Goal: Use online tool/utility: Utilize a website feature to perform a specific function

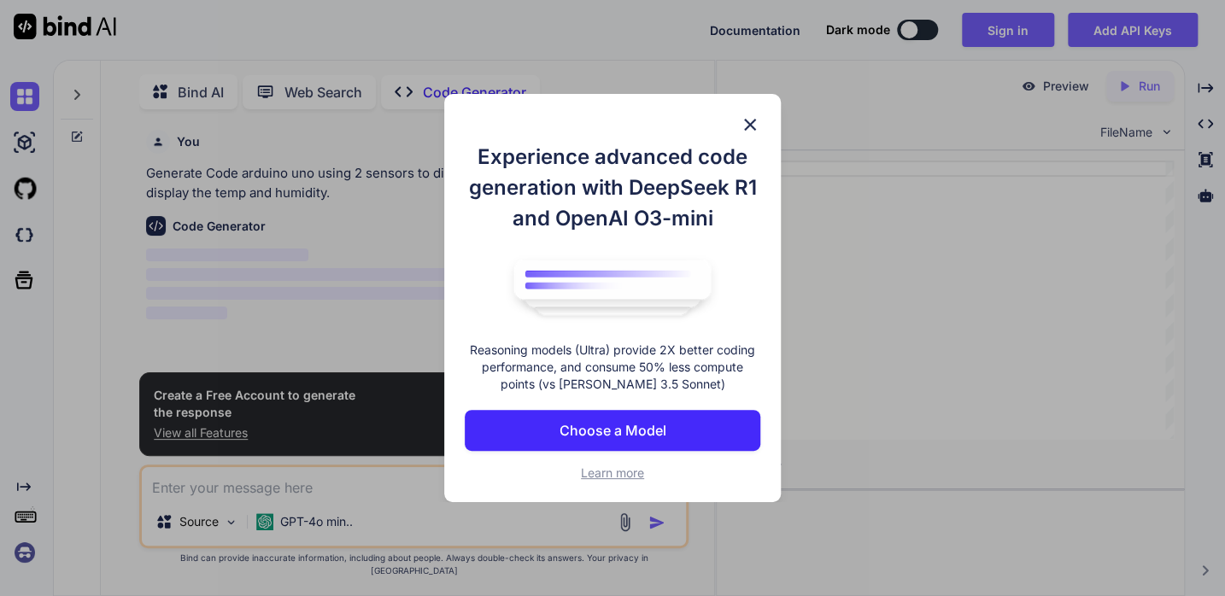
scroll to position [6, 0]
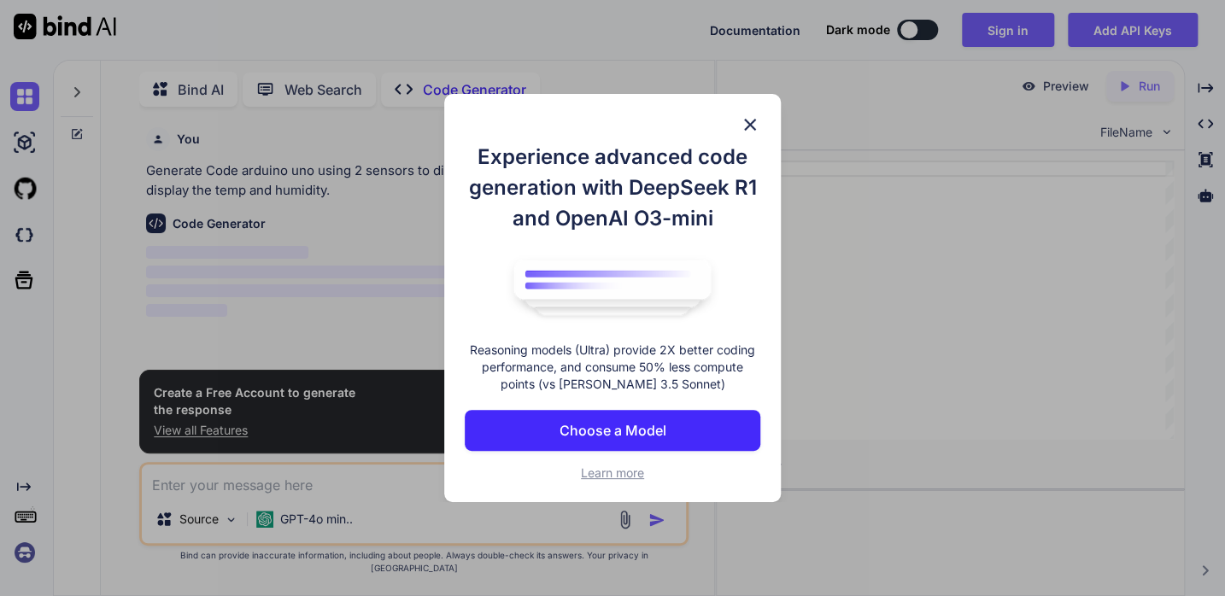
click at [759, 122] on img at bounding box center [750, 124] width 21 height 21
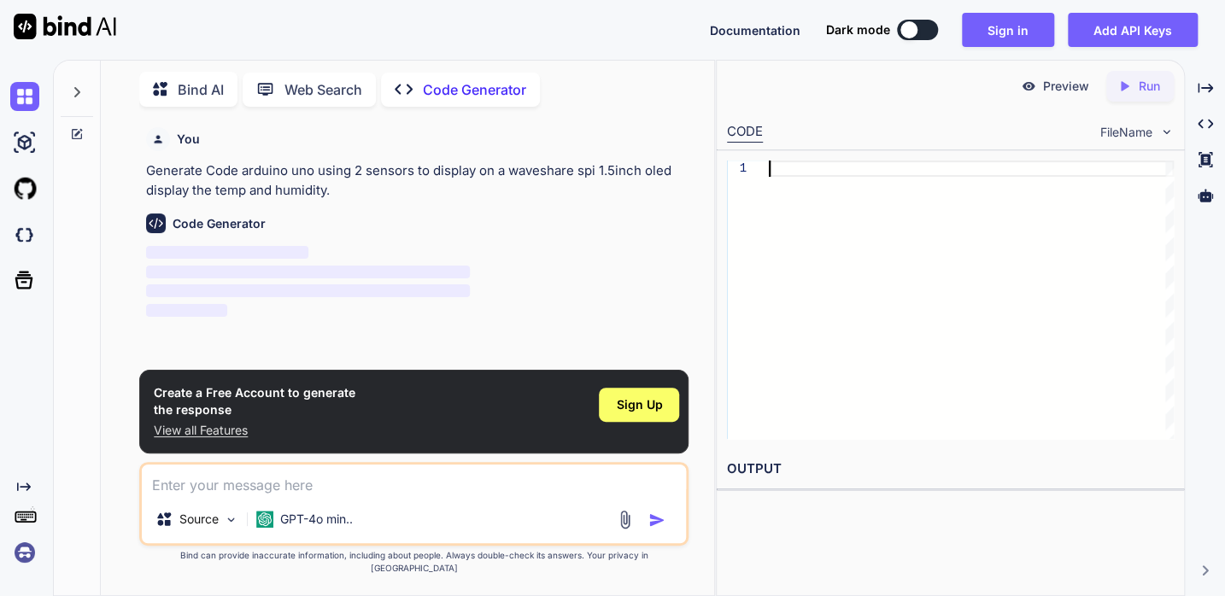
click at [991, 252] on div at bounding box center [971, 300] width 405 height 278
click at [233, 272] on span "‌" at bounding box center [308, 272] width 324 height 13
click at [933, 29] on button at bounding box center [917, 30] width 41 height 21
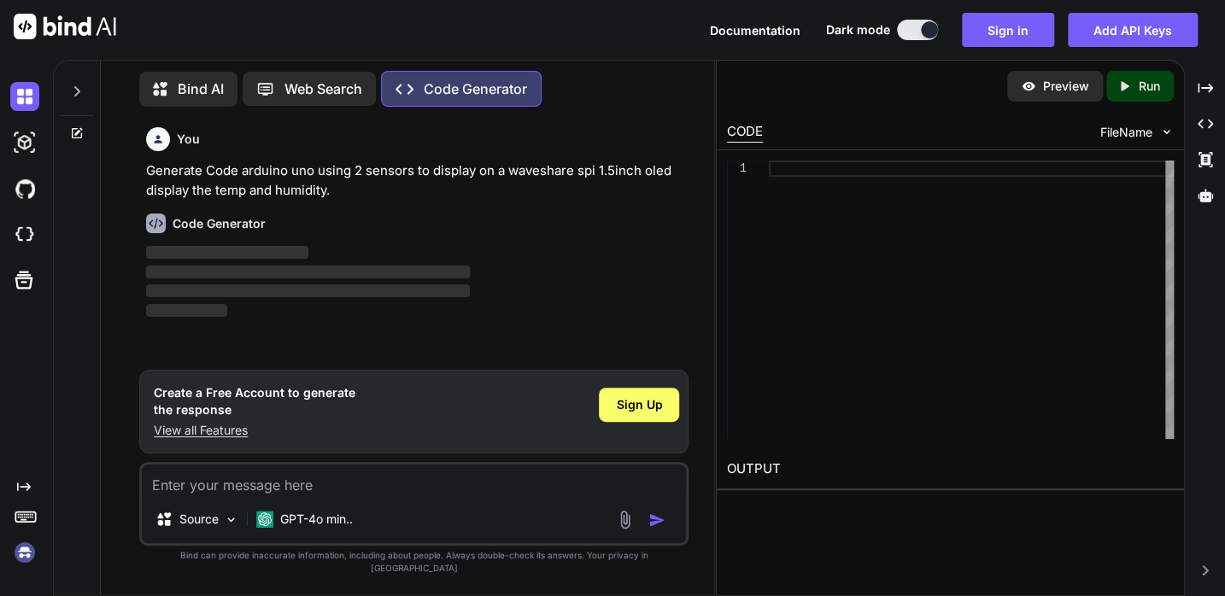
click at [916, 30] on button at bounding box center [917, 30] width 41 height 21
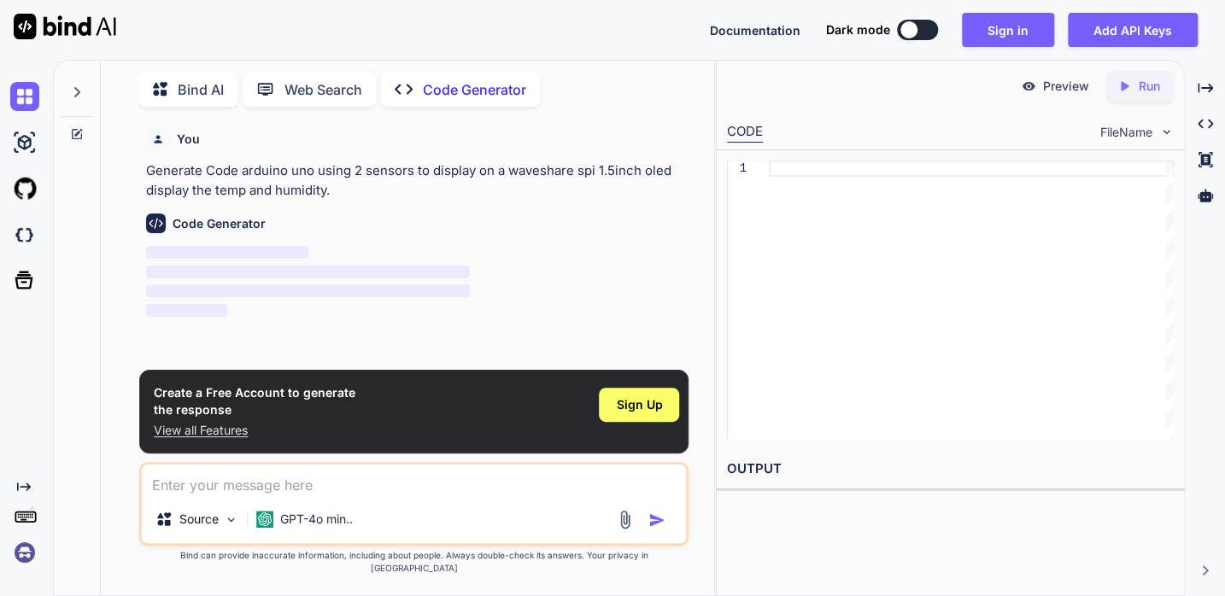
click at [514, 83] on p "Code Generator" at bounding box center [474, 89] width 103 height 21
click at [194, 79] on p "Bind AI" at bounding box center [201, 89] width 46 height 21
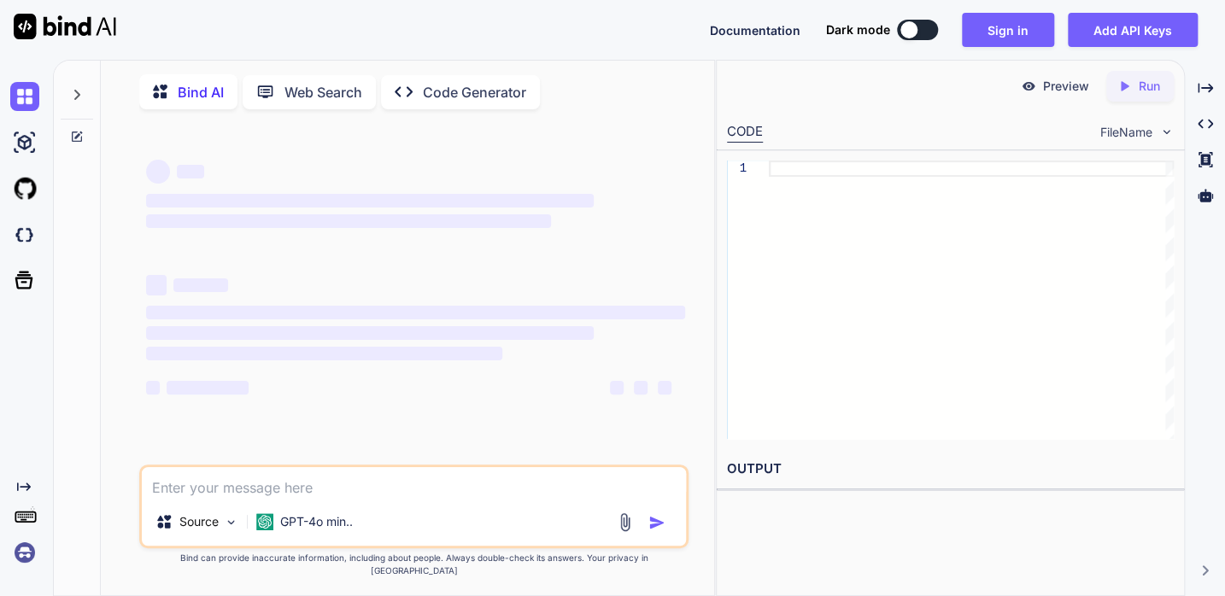
type textarea "x"
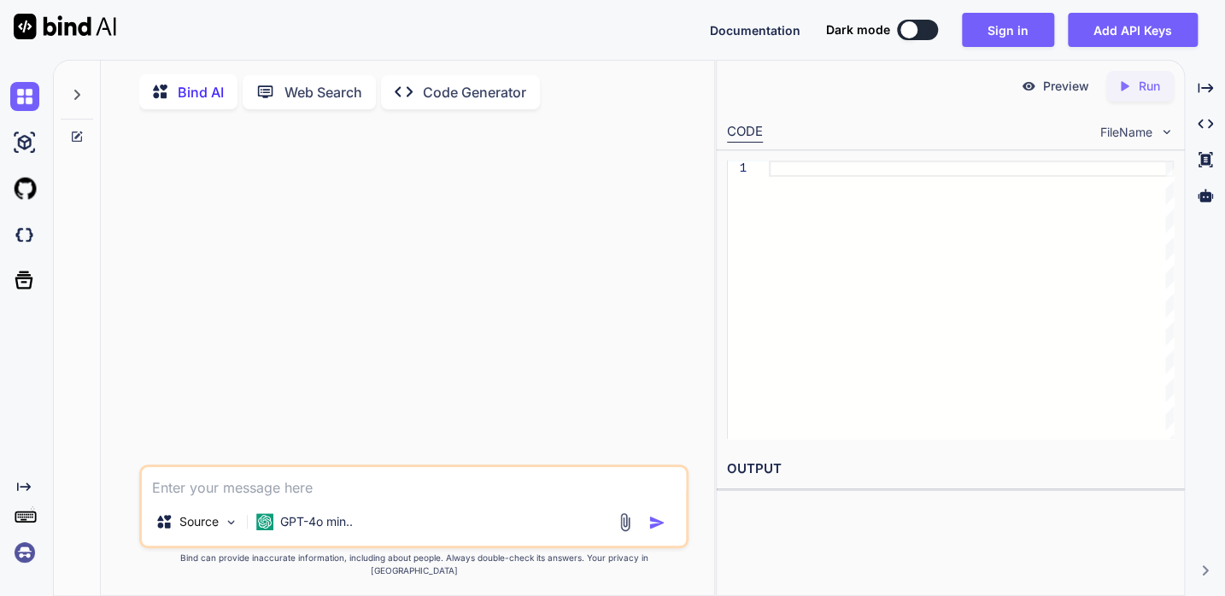
click at [280, 161] on div at bounding box center [416, 294] width 546 height 342
drag, startPoint x: 282, startPoint y: 155, endPoint x: 906, endPoint y: 361, distance: 657.8
click at [906, 360] on div at bounding box center [971, 300] width 405 height 278
click at [240, 498] on textarea at bounding box center [414, 482] width 544 height 31
paste textarea "arduino uno using 2 sensors to display on a waveshare spi 1.5inch oled display …"
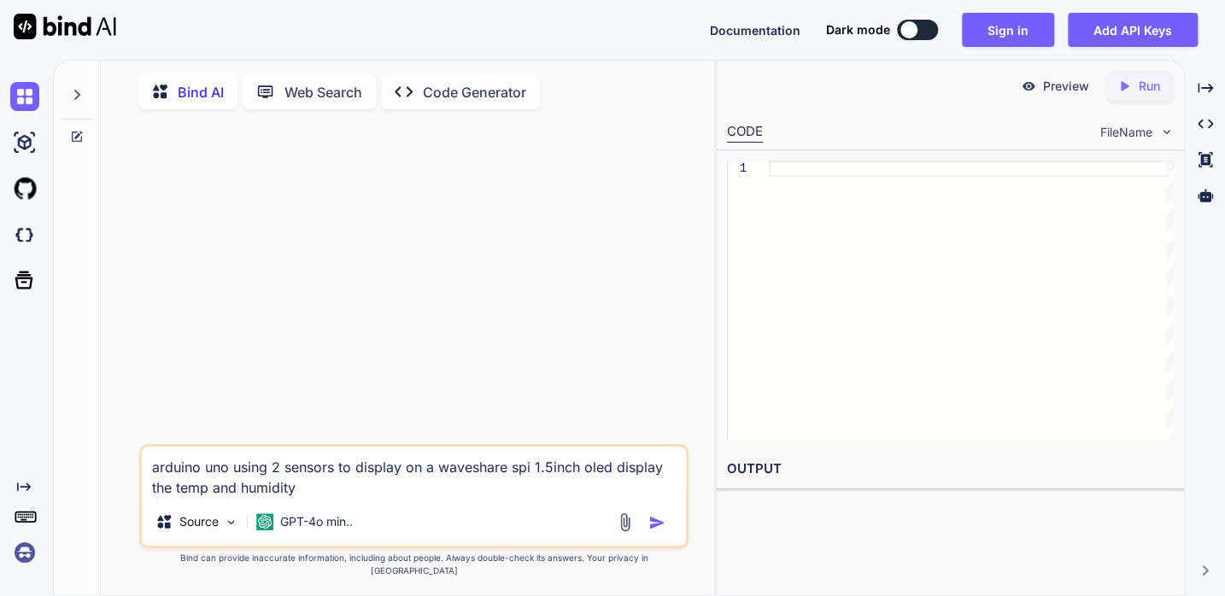
type textarea "arduino uno using 2 sensors to display on a waveshare spi 1.5inch oled display …"
click at [659, 531] on img "button" at bounding box center [656, 522] width 17 height 17
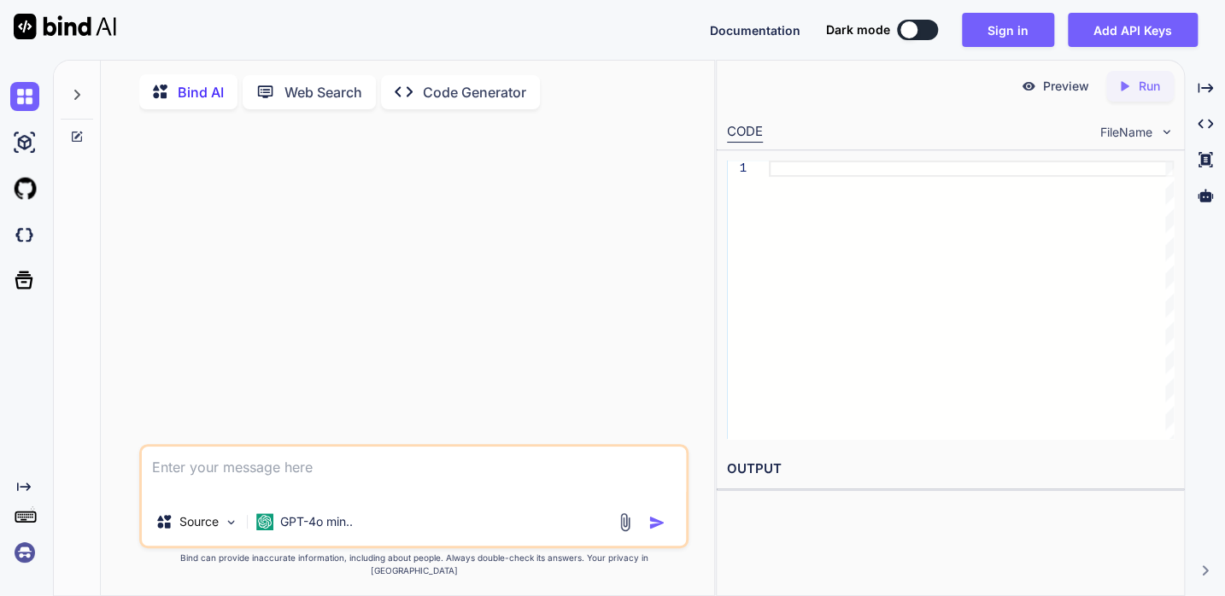
scroll to position [6, 0]
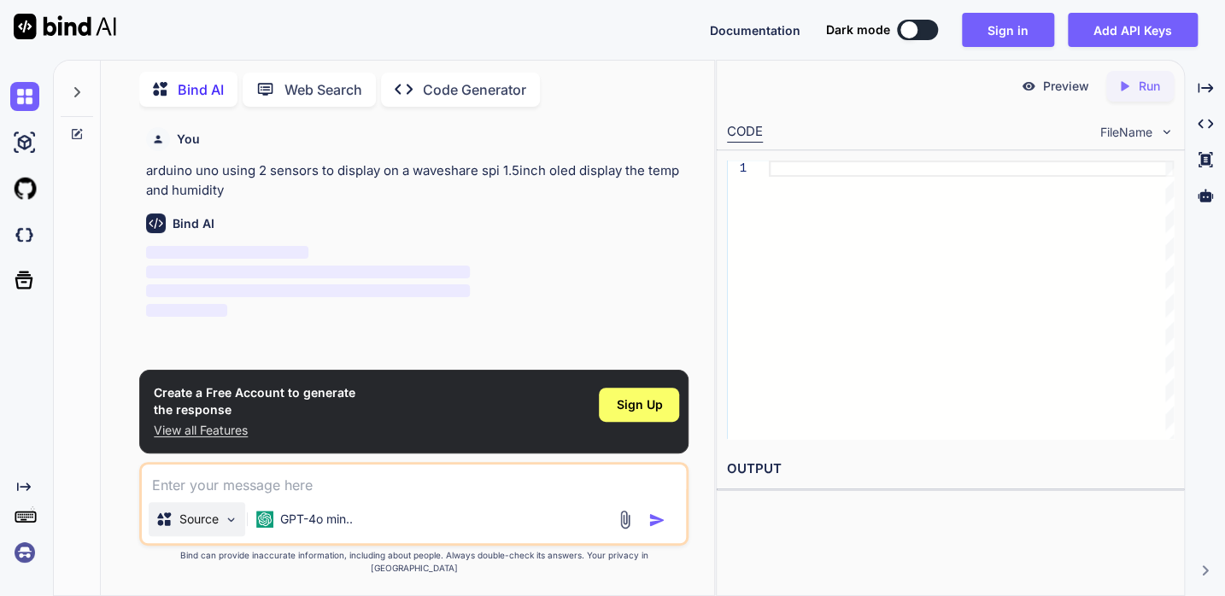
click at [235, 527] on img at bounding box center [231, 520] width 15 height 15
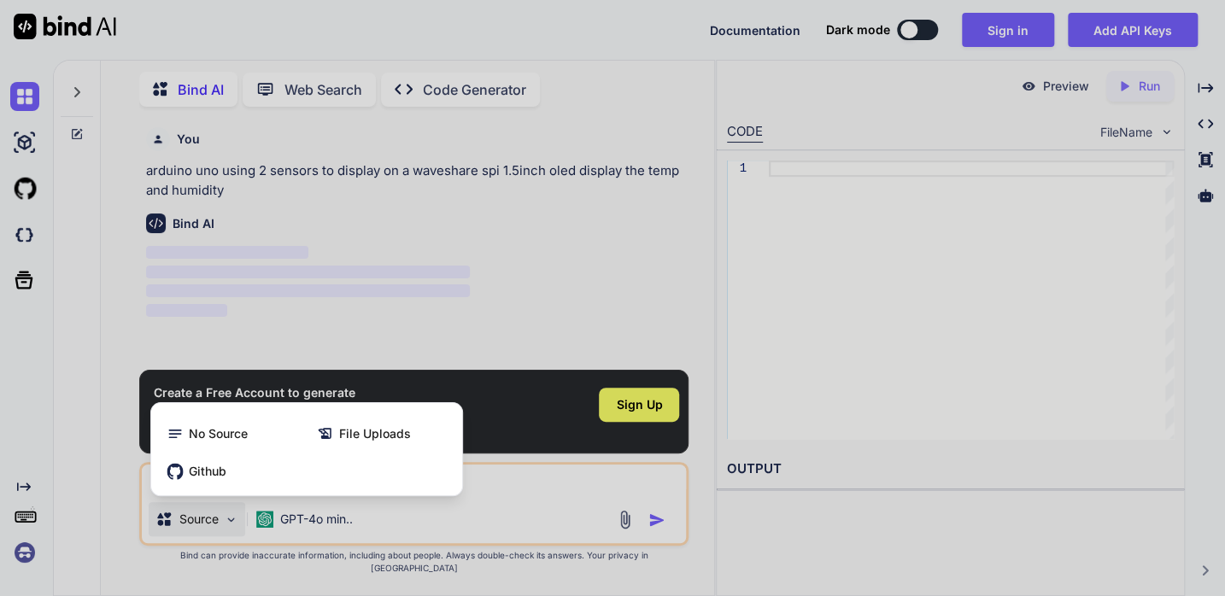
click at [945, 330] on div at bounding box center [612, 298] width 1225 height 596
